Goal: Information Seeking & Learning: Learn about a topic

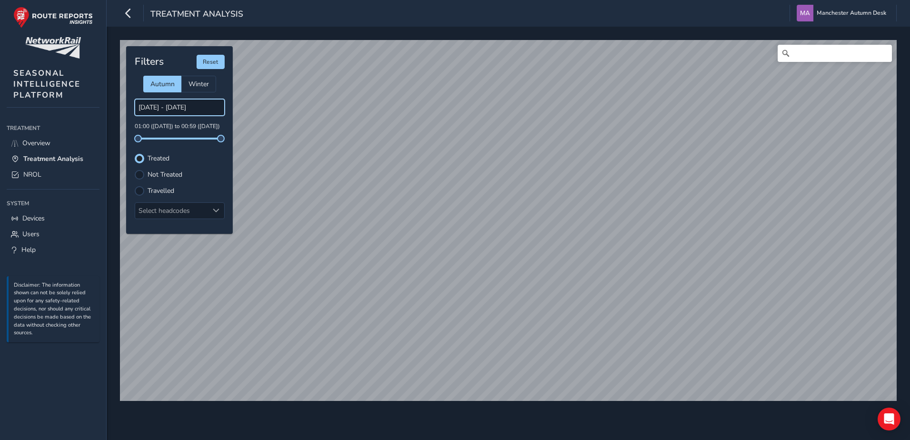
click at [185, 105] on input "[DATE] - [DATE]" at bounding box center [180, 107] width 90 height 17
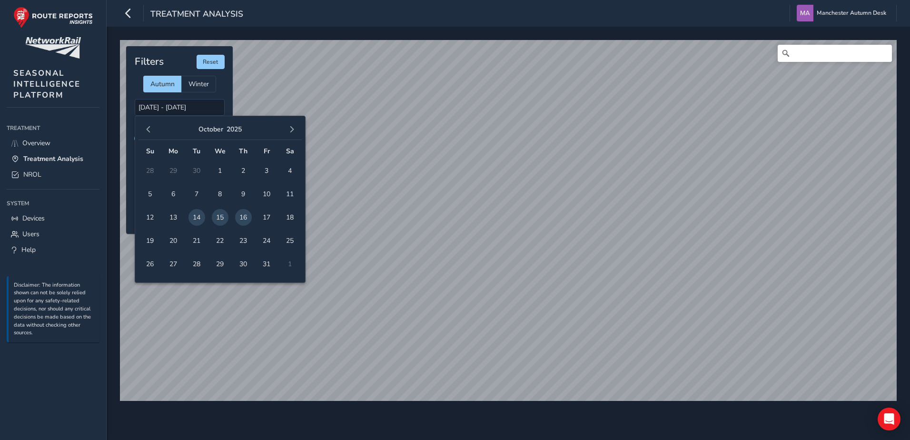
click at [219, 214] on span "15" at bounding box center [220, 217] width 17 height 17
click at [221, 219] on span "15" at bounding box center [220, 217] width 17 height 17
type input "[DATE] - [DATE]"
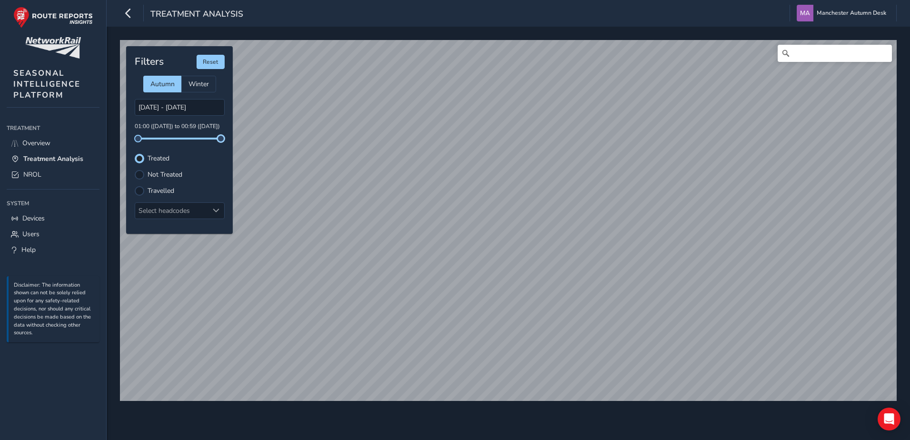
drag, startPoint x: 220, startPoint y: 139, endPoint x: 232, endPoint y: 144, distance: 13.1
click at [232, 144] on div "Filters Reset Autumn Winter [DATE] - [DATE] 01:00 ([DATE]) to 00:59 ([DATE]) Tr…" at bounding box center [179, 140] width 107 height 188
click at [138, 176] on div at bounding box center [140, 175] width 10 height 10
click at [143, 171] on div at bounding box center [140, 175] width 10 height 10
click at [139, 192] on div at bounding box center [140, 191] width 10 height 10
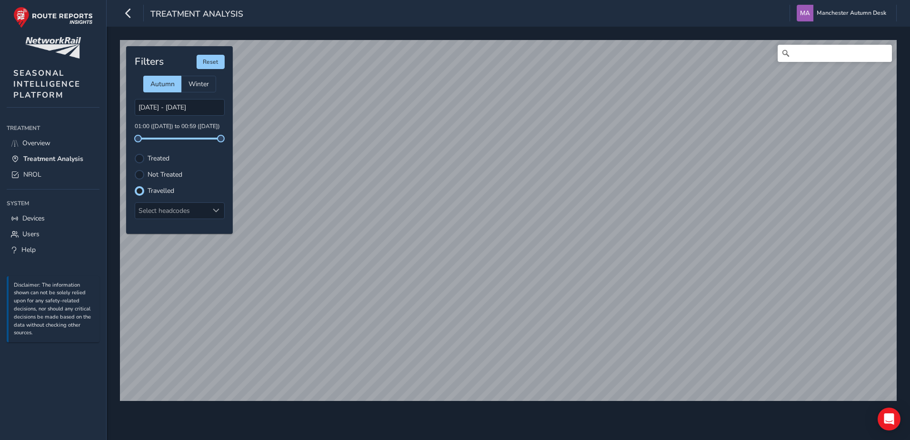
click at [909, 148] on html "Treatment Analysis Manchester Autumn Desk Colour Scheme: Dark Dim Light Logout …" at bounding box center [455, 220] width 910 height 440
click at [504, 31] on div "© Mapbox © OpenStreetMap Improve this map Filters Reset Autumn Winter [DATE] - …" at bounding box center [508, 233] width 803 height 413
